Goal: Find specific page/section: Find specific page/section

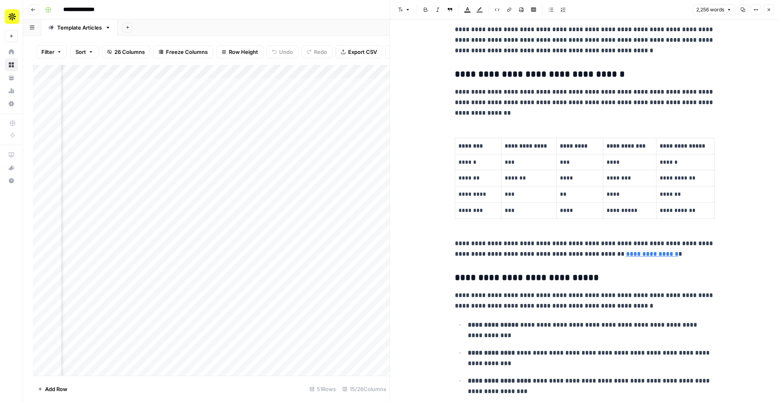
scroll to position [410, 0]
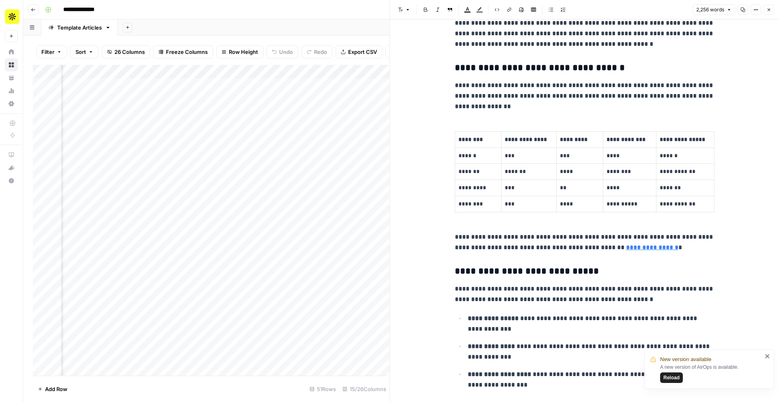
click at [669, 376] on span "Reload" at bounding box center [671, 377] width 16 height 7
